Goal: Navigation & Orientation: Find specific page/section

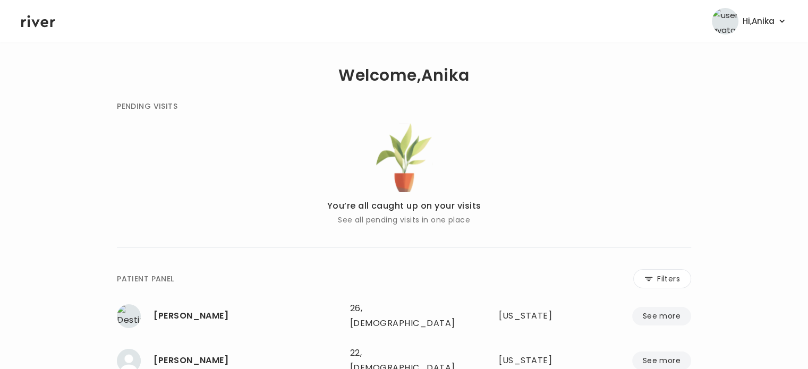
click at [122, 16] on header "Hi, [PERSON_NAME] Profile Logout" at bounding box center [404, 21] width 808 height 42
